Goal: Transaction & Acquisition: Subscribe to service/newsletter

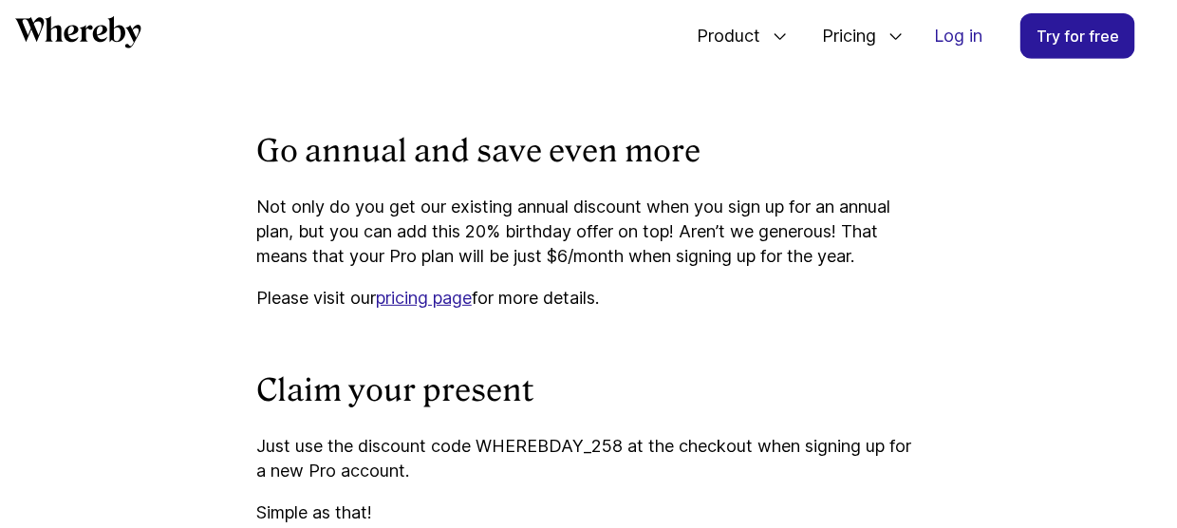
scroll to position [2515, 0]
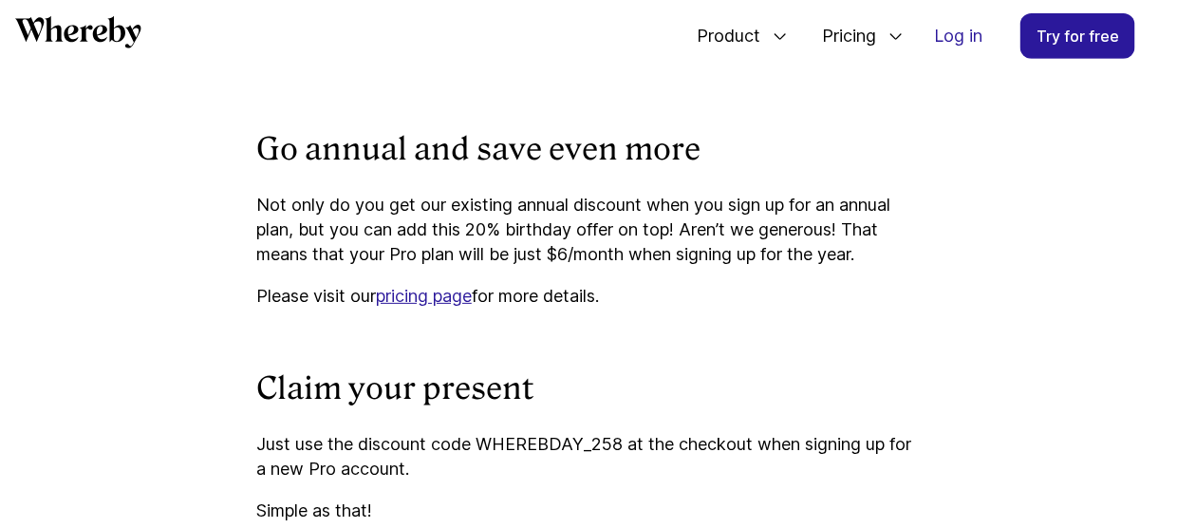
click at [410, 306] on link "pricing page" at bounding box center [424, 296] width 96 height 20
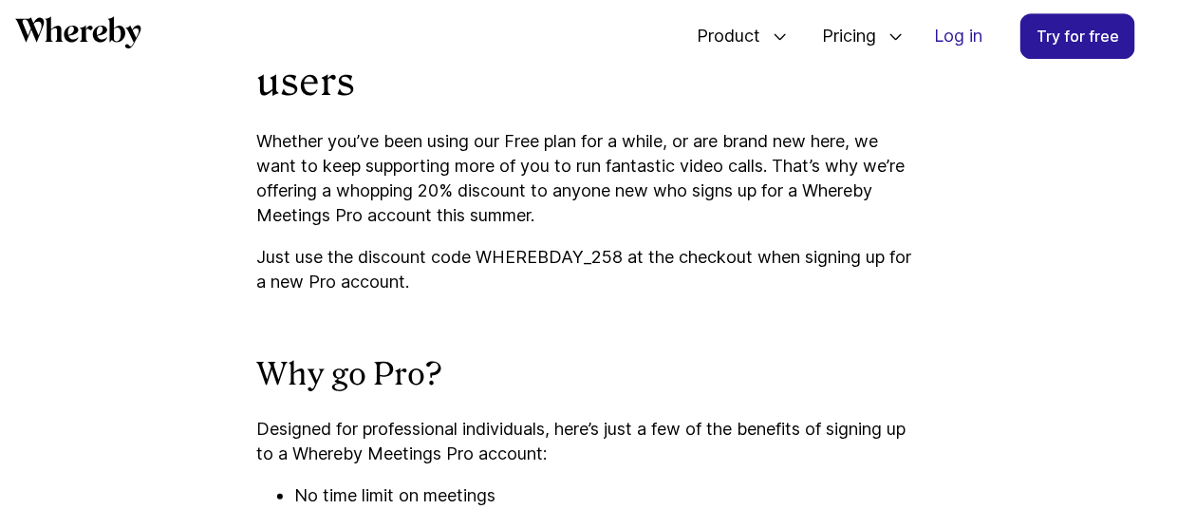
scroll to position [1869, 0]
drag, startPoint x: 482, startPoint y: 270, endPoint x: 624, endPoint y: 270, distance: 141.5
click at [624, 270] on p "Just use the discount code WHEREBDAY_258 at the checkout when signing up for a …" at bounding box center [588, 268] width 665 height 49
copy p "WHEREBDAY_258"
